Goal: Task Accomplishment & Management: Complete application form

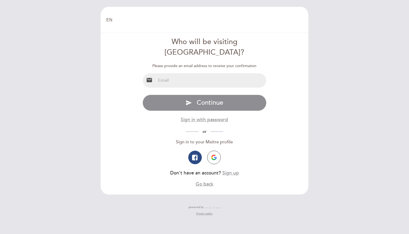
type input "[EMAIL_ADDRESS][DOMAIN_NAME]"
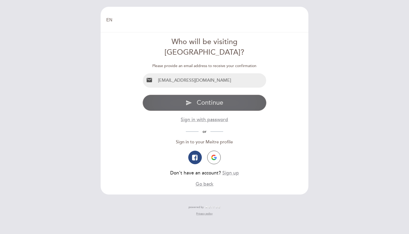
click at [204, 99] on span "Continue" at bounding box center [210, 103] width 27 height 8
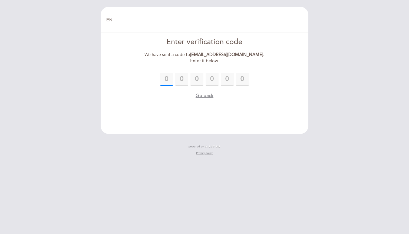
paste input "5"
type input "5"
type input "6"
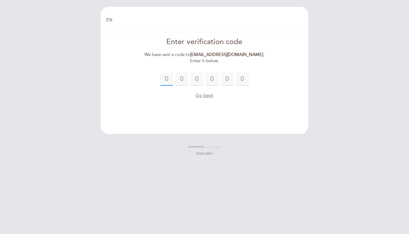
type input "3"
type input "6"
click at [206, 111] on header "EN ES PT Welcome Welcome, Change user Book a table Enter verification code We h…" at bounding box center [205, 70] width 208 height 127
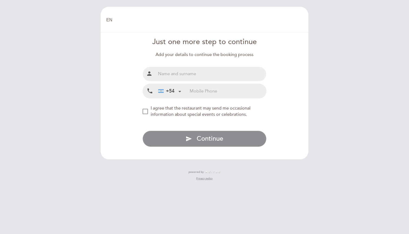
click at [163, 107] on span "I agree that the restaurant may send me occasional information about special ev…" at bounding box center [201, 111] width 100 height 12
click at [163, 108] on span "I agree that the restaurant may send me occasional information about special ev…" at bounding box center [201, 111] width 100 height 12
click at [172, 72] on input "text" at bounding box center [211, 74] width 111 height 14
type input "[PERSON_NAME]"
type input "7"
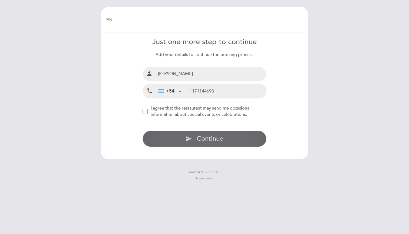
type input "1171144698"
click at [204, 136] on span "Continue" at bounding box center [210, 139] width 27 height 8
